Goal: Task Accomplishment & Management: Use online tool/utility

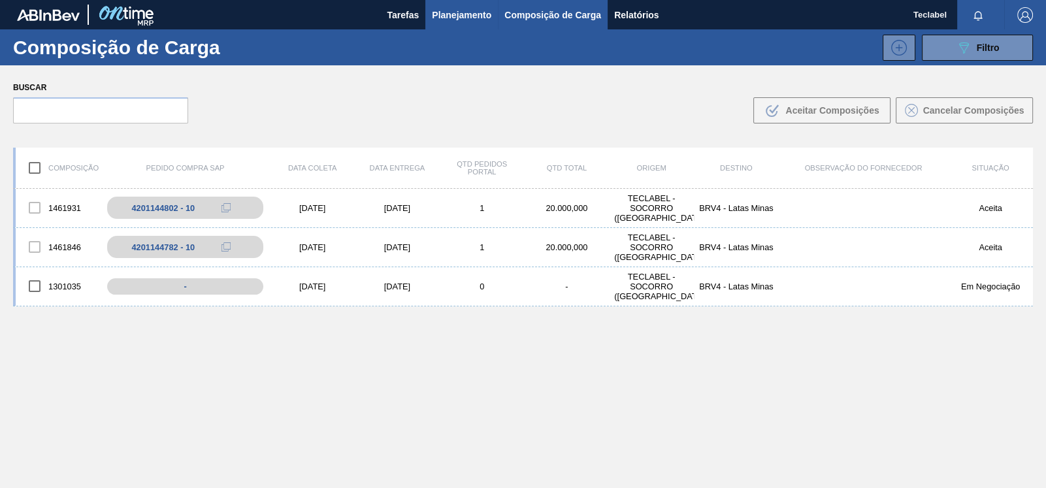
click at [446, 7] on span "Planejamento" at bounding box center [461, 15] width 59 height 16
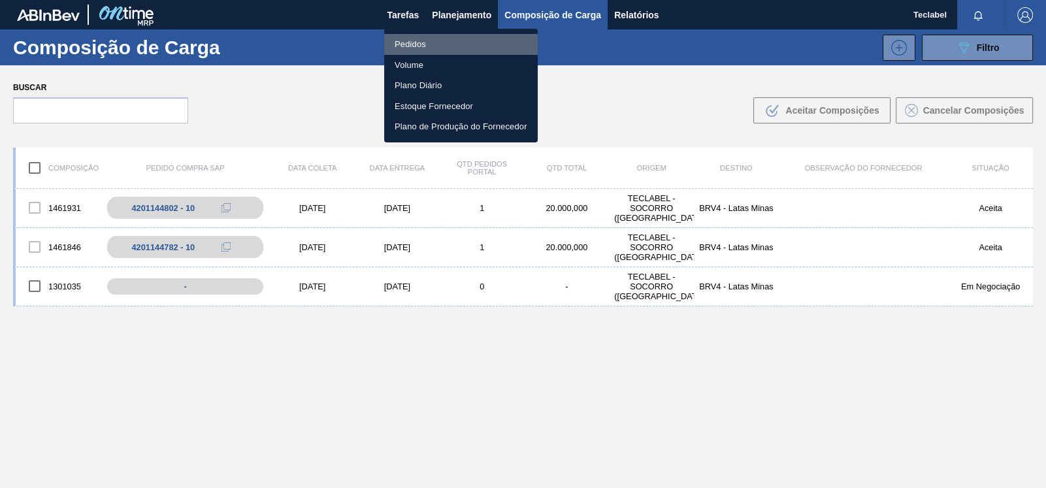
click at [419, 42] on li "Pedidos" at bounding box center [461, 44] width 154 height 21
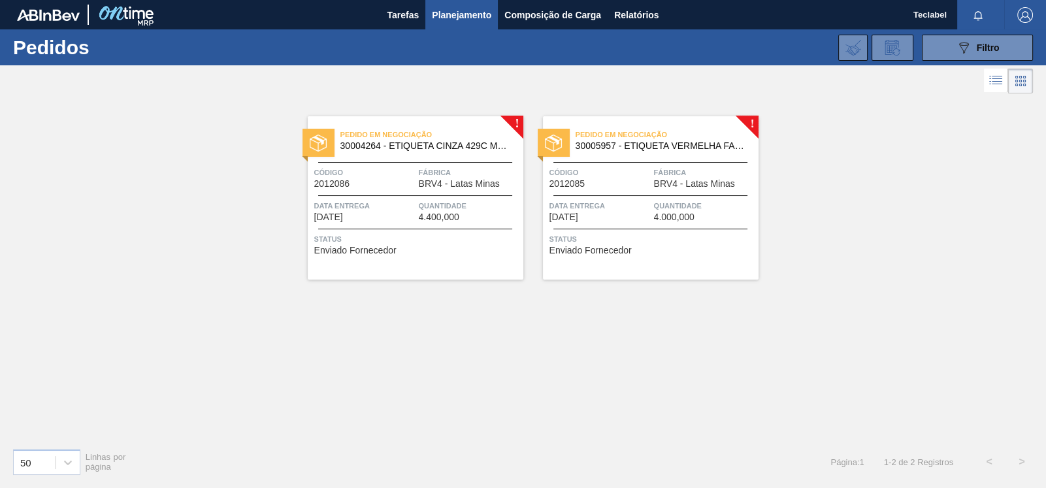
click at [510, 121] on div "Pedido em Negociação 30004264 - ETIQUETA CINZA 429C MEIO CORTE LINER Código 201…" at bounding box center [416, 197] width 216 height 163
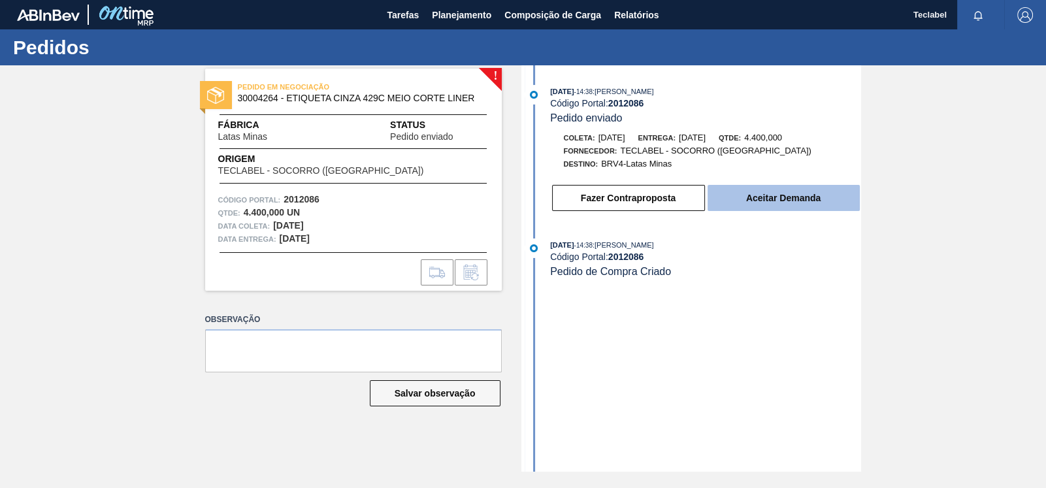
click at [766, 202] on button "Aceitar Demanda" at bounding box center [783, 198] width 152 height 26
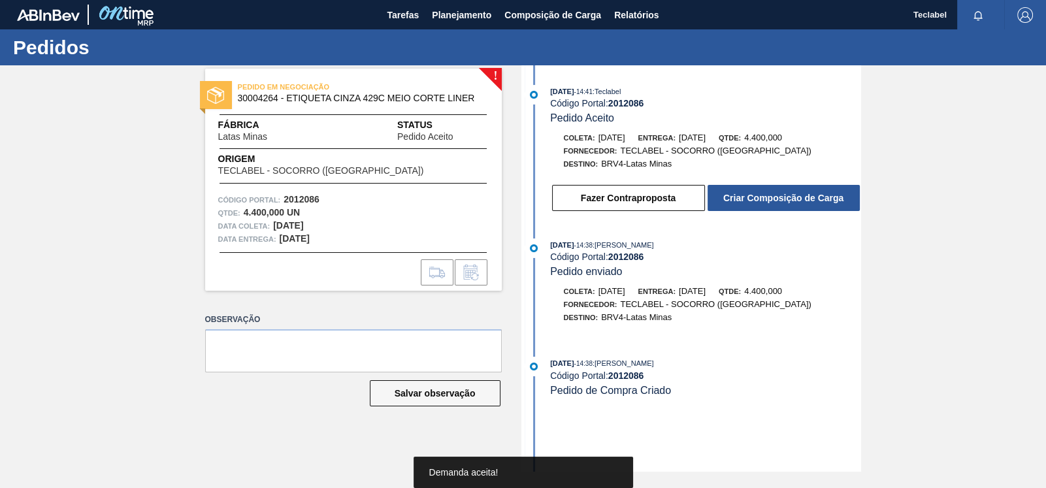
click at [495, 78] on div "PEDIDO EM NEGOCIAÇÃO 30004264 - ETIQUETA CINZA 429C MEIO CORTE LINER Fábrica La…" at bounding box center [353, 180] width 297 height 222
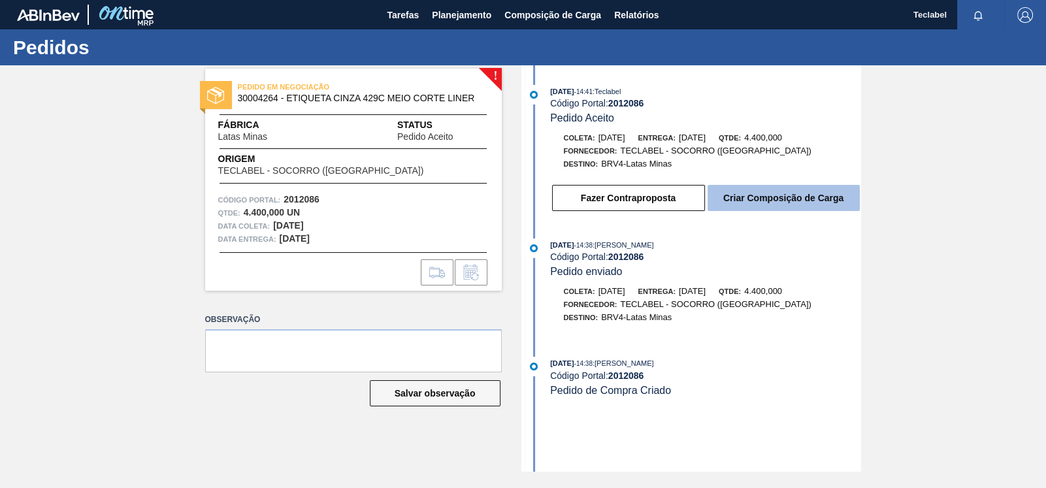
click at [751, 204] on button "Criar Composição de Carga" at bounding box center [783, 198] width 152 height 26
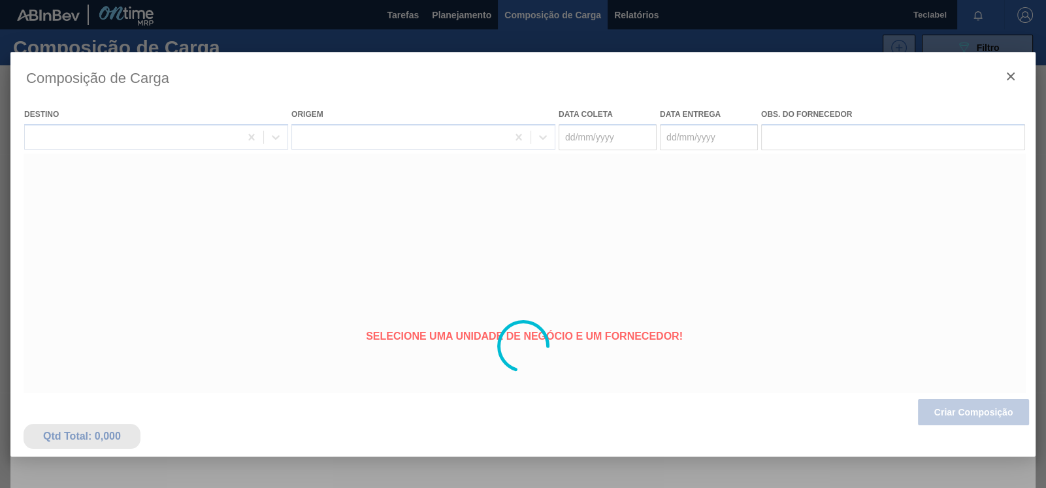
type coleta "[DATE]"
type entrega "[DATE]"
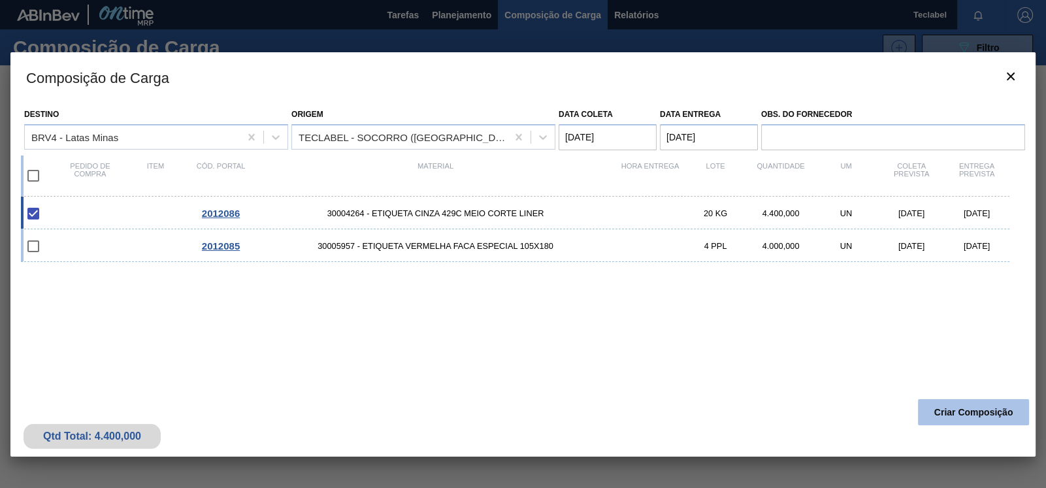
click at [967, 410] on button "Criar Composição" at bounding box center [973, 412] width 111 height 26
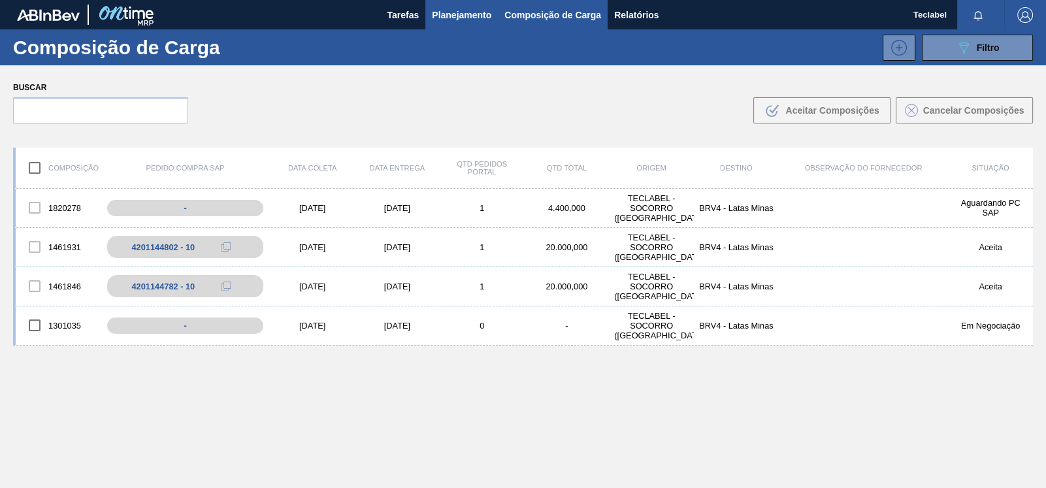
click at [472, 14] on span "Planejamento" at bounding box center [461, 15] width 59 height 16
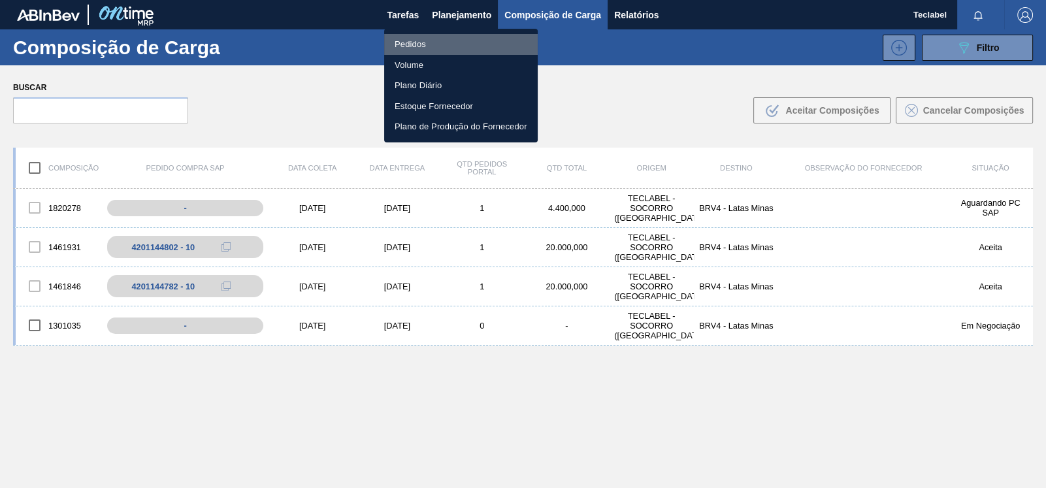
click at [466, 42] on li "Pedidos" at bounding box center [461, 44] width 154 height 21
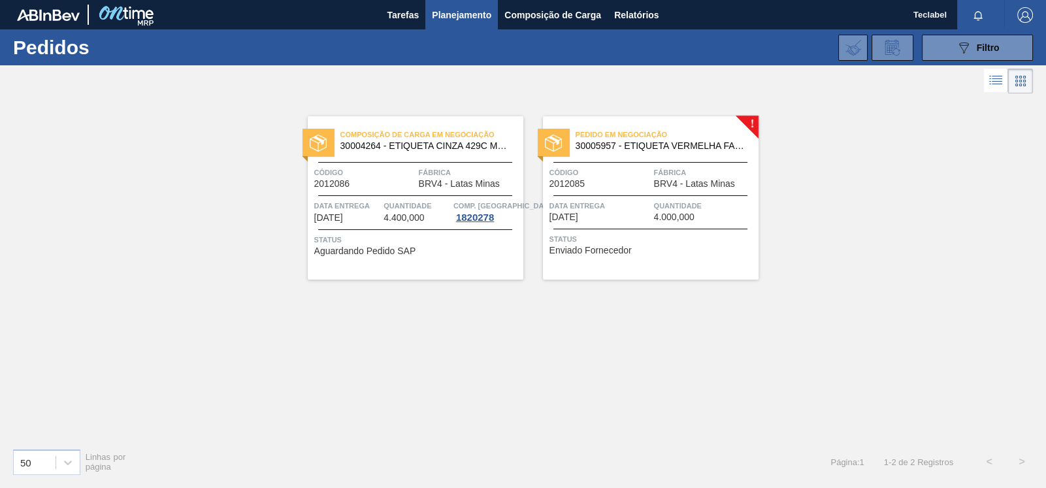
click at [621, 156] on div "Pedido em Negociação 30005957 - ETIQUETA VERMELHA FACA ESPECIAL 105X180 Código …" at bounding box center [651, 197] width 216 height 163
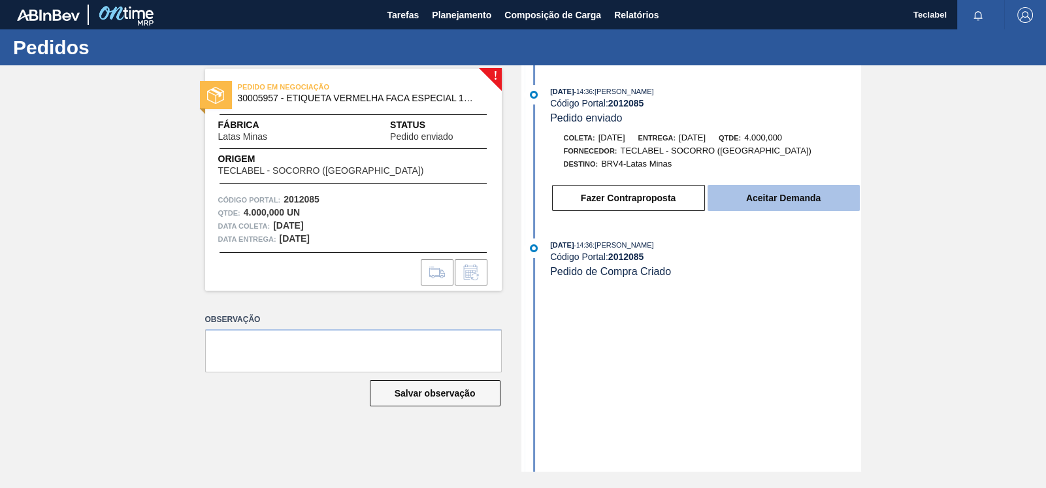
click at [768, 206] on button "Aceitar Demanda" at bounding box center [783, 198] width 152 height 26
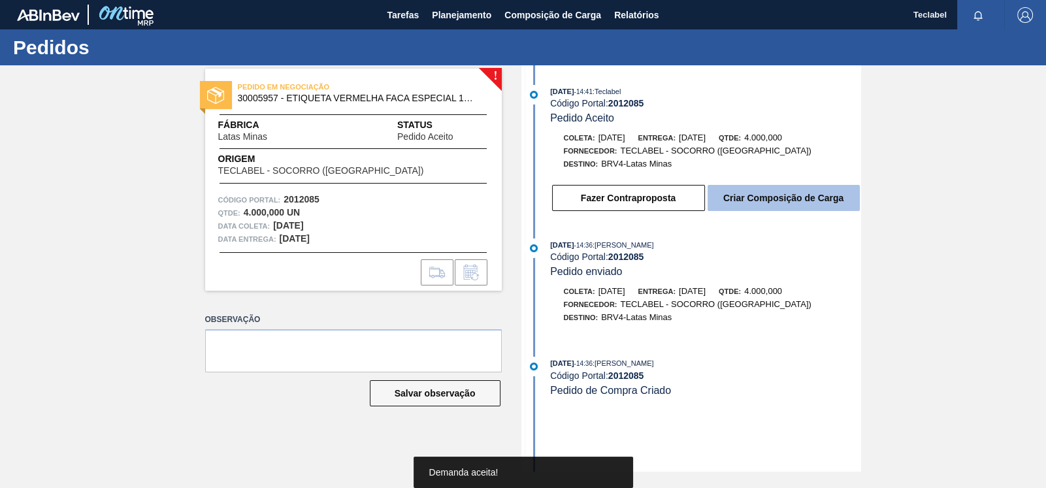
click at [761, 204] on button "Criar Composição de Carga" at bounding box center [783, 198] width 152 height 26
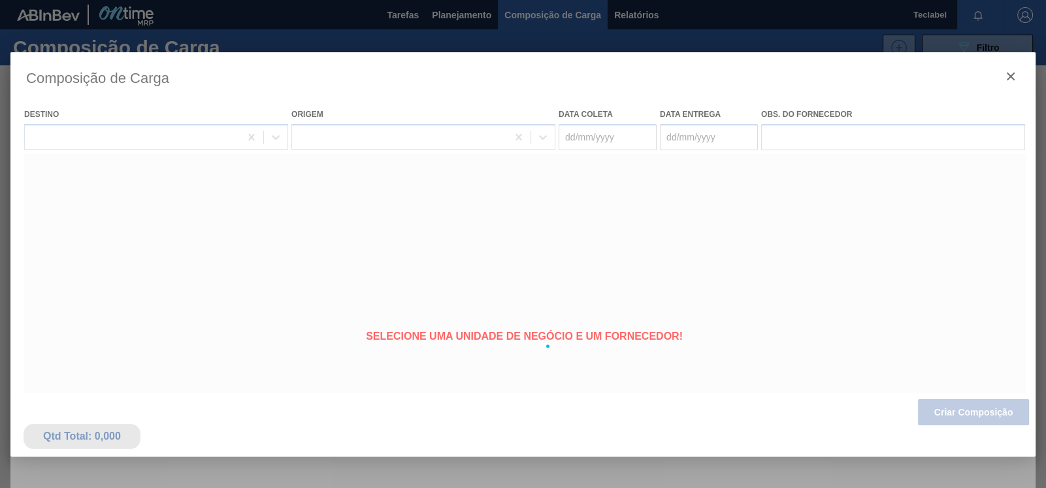
type coleta "[DATE]"
type entrega "[DATE]"
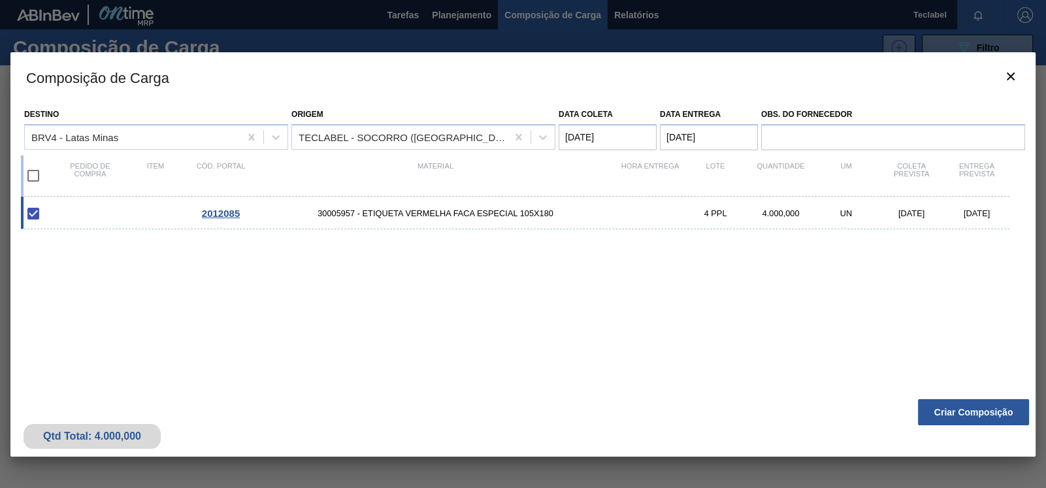
click at [571, 138] on coleta "[DATE]" at bounding box center [608, 137] width 98 height 26
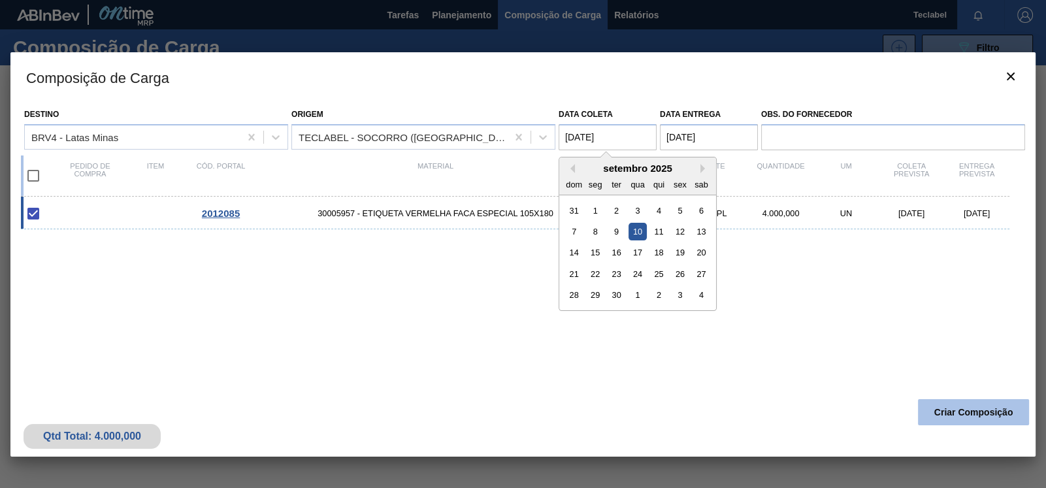
type coleta "[DATE]"
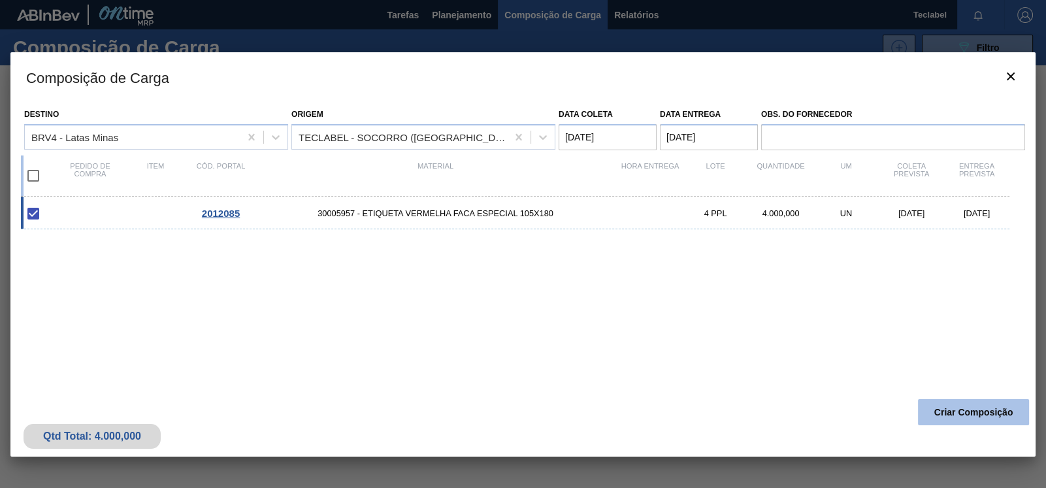
click at [985, 406] on button "Criar Composição" at bounding box center [973, 412] width 111 height 26
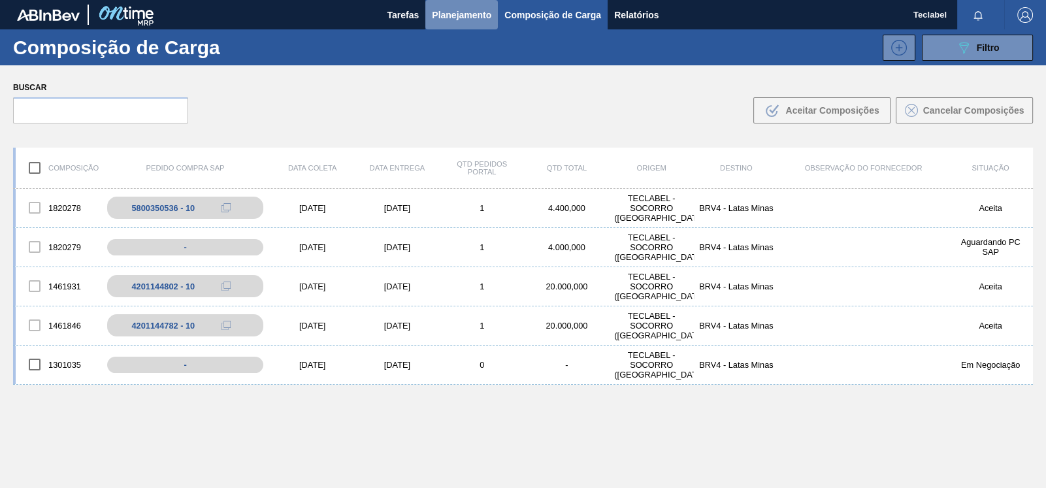
click at [441, 12] on span "Planejamento" at bounding box center [461, 15] width 59 height 16
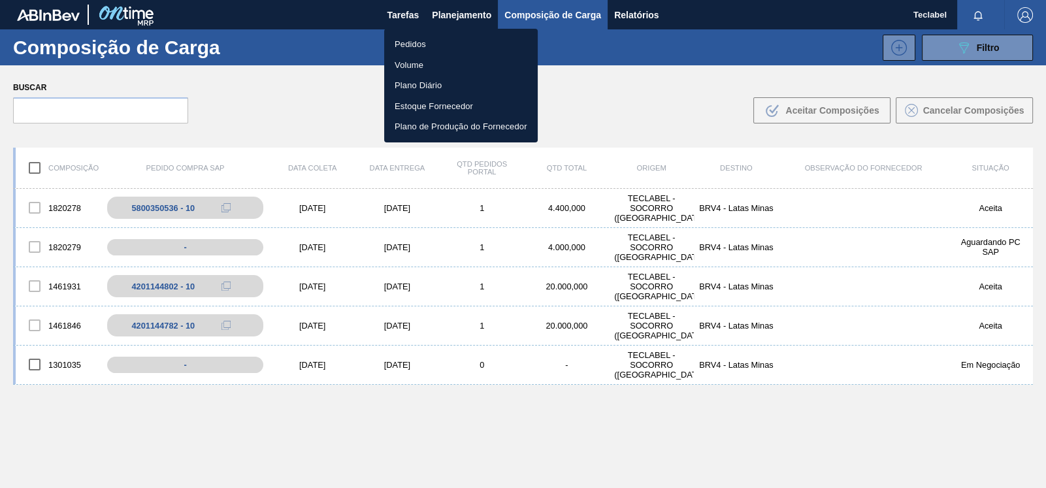
click at [438, 42] on li "Pedidos" at bounding box center [461, 44] width 154 height 21
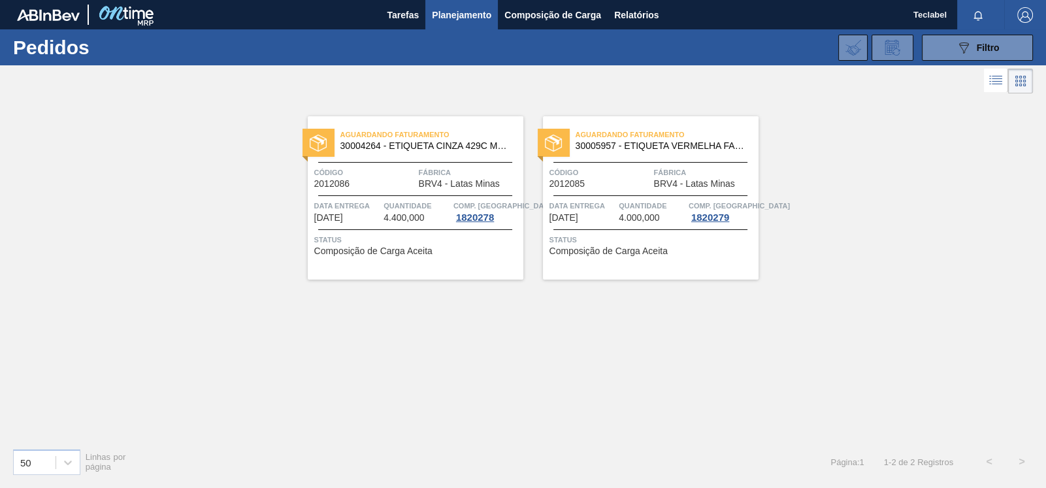
click at [419, 179] on span "BRV4 - Latas Minas" at bounding box center [459, 184] width 81 height 10
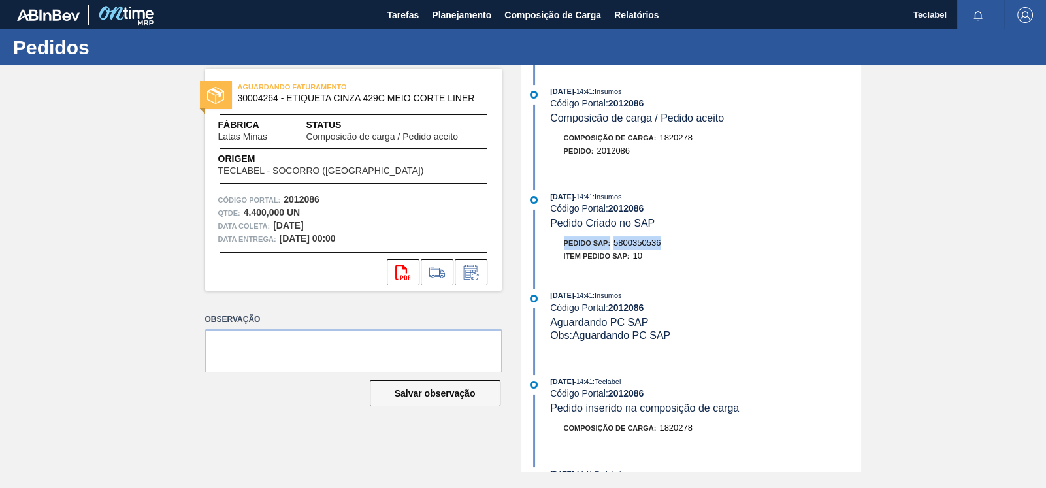
drag, startPoint x: 666, startPoint y: 244, endPoint x: 564, endPoint y: 241, distance: 101.3
click at [564, 241] on div "Pedido SAP: 5800350536" at bounding box center [706, 242] width 310 height 13
copy div "Pedido SAP: 5800350536"
click at [884, 314] on div "AGUARDANDO FATURAMENTO 30004264 - ETIQUETA CINZA 429C MEIO CORTE LINER Fábrica …" at bounding box center [523, 268] width 1046 height 406
click at [449, 12] on span "Planejamento" at bounding box center [461, 15] width 59 height 16
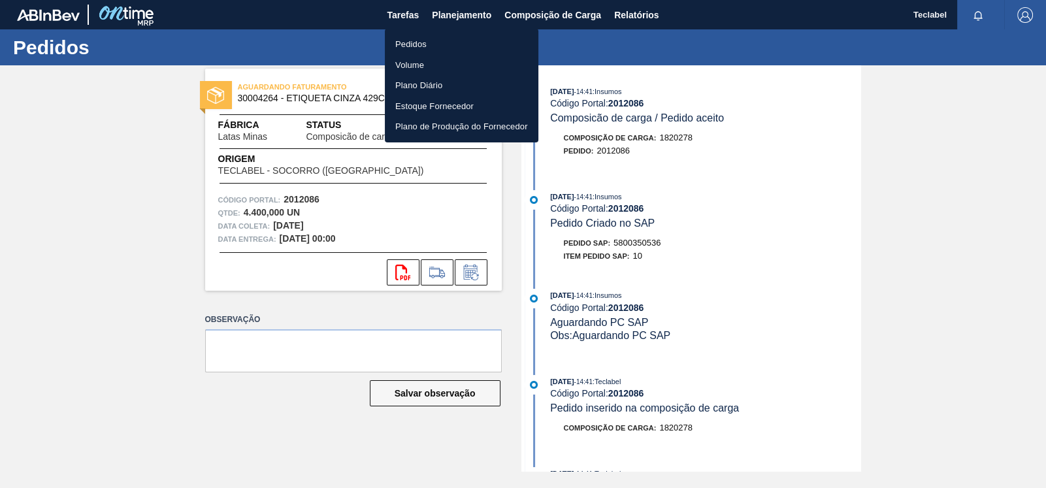
click at [468, 46] on li "Pedidos" at bounding box center [462, 44] width 154 height 21
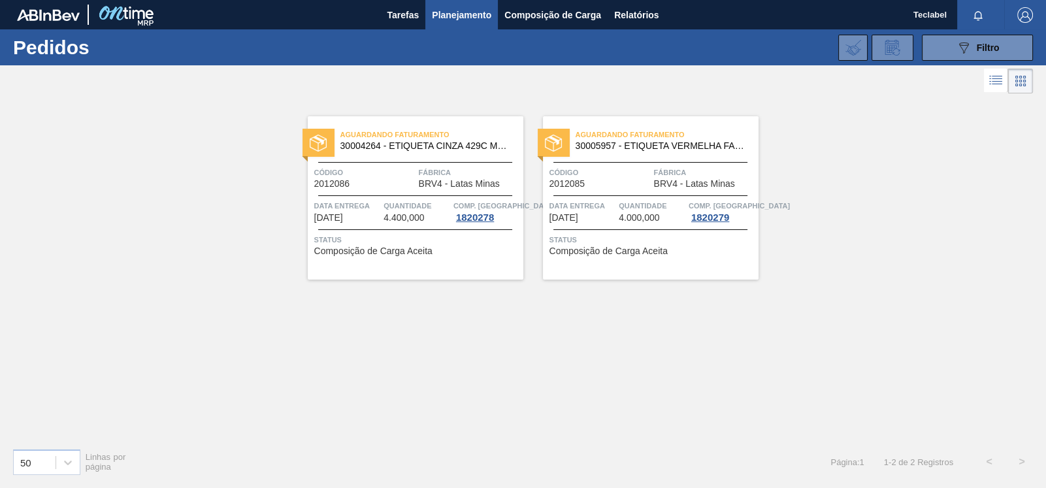
click at [628, 191] on div "Aguardando Faturamento 30005957 - ETIQUETA VERMELHA FACA ESPECIAL 105X180 Códig…" at bounding box center [651, 197] width 216 height 163
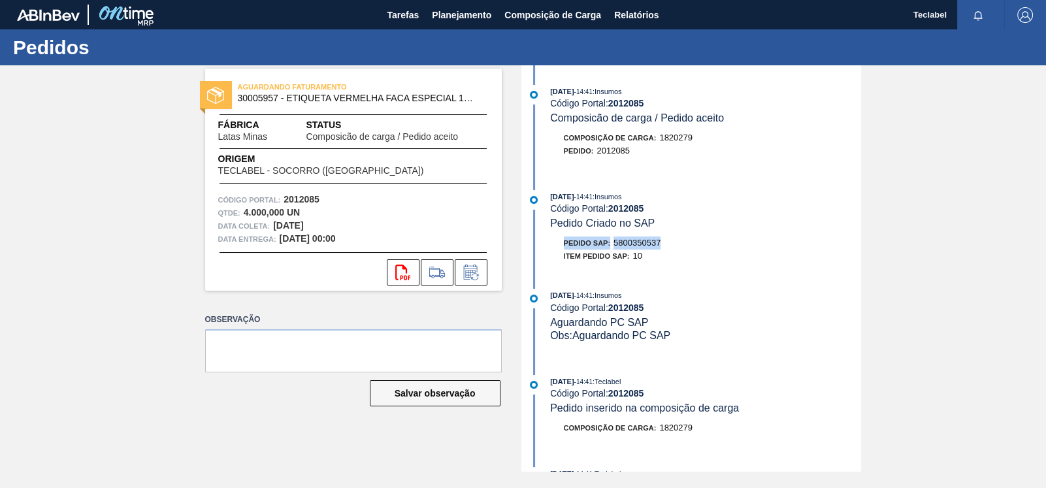
drag, startPoint x: 670, startPoint y: 242, endPoint x: 547, endPoint y: 250, distance: 123.1
click at [547, 250] on div "Pedido SAP: 5800350537 Item pedido SAP: 10" at bounding box center [693, 249] width 336 height 26
copy div "Pedido SAP: 5800350537"
click at [516, 319] on div "AGUARDANDO FATURAMENTO 30005957 - ETIQUETA VERMELHA FACA ESPECIAL 105X180 Fábri…" at bounding box center [523, 268] width 1046 height 406
